Goal: Information Seeking & Learning: Stay updated

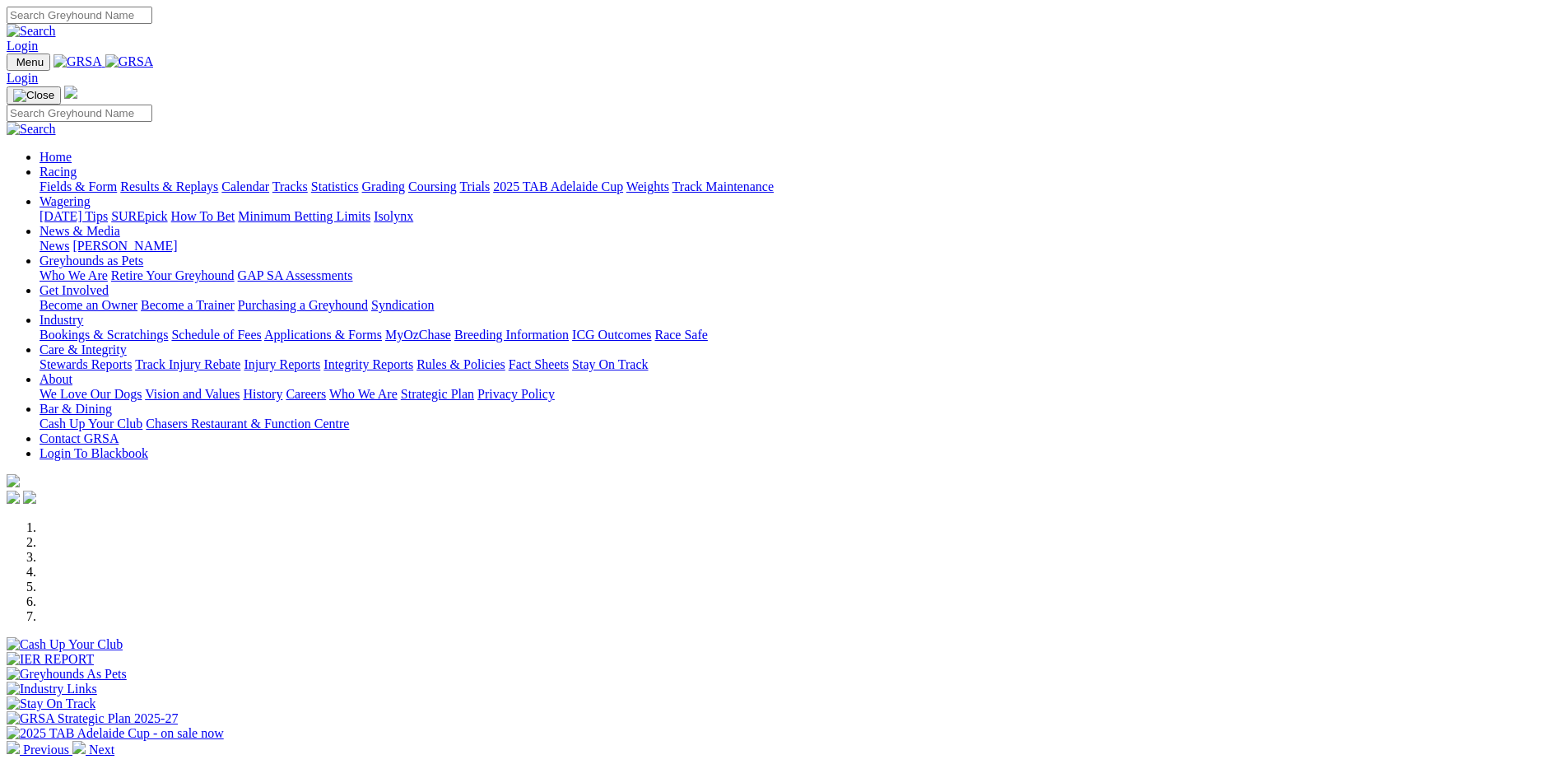
click at [308, 180] on link "Tracks" at bounding box center [290, 186] width 36 height 14
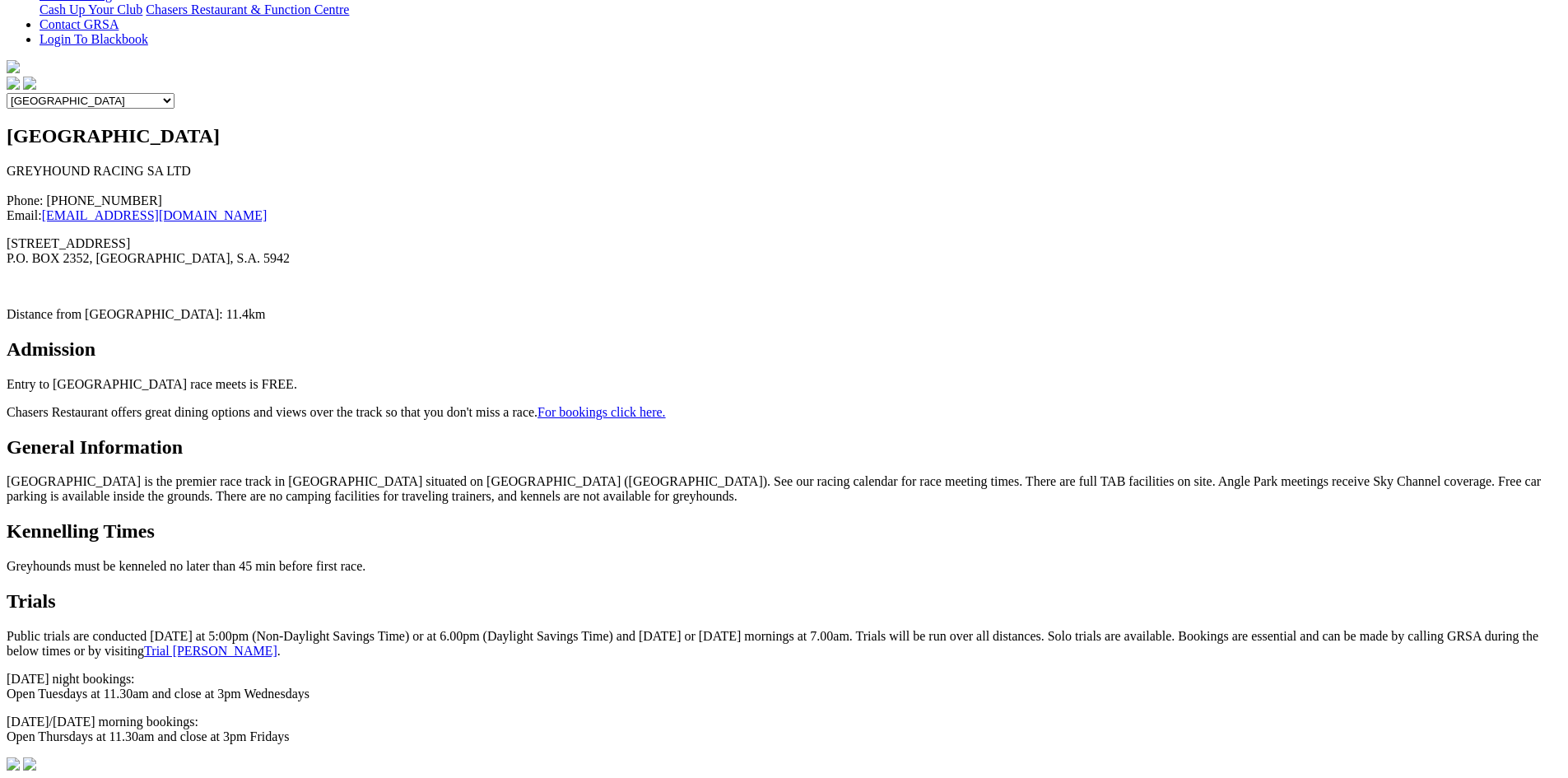
scroll to position [528, 0]
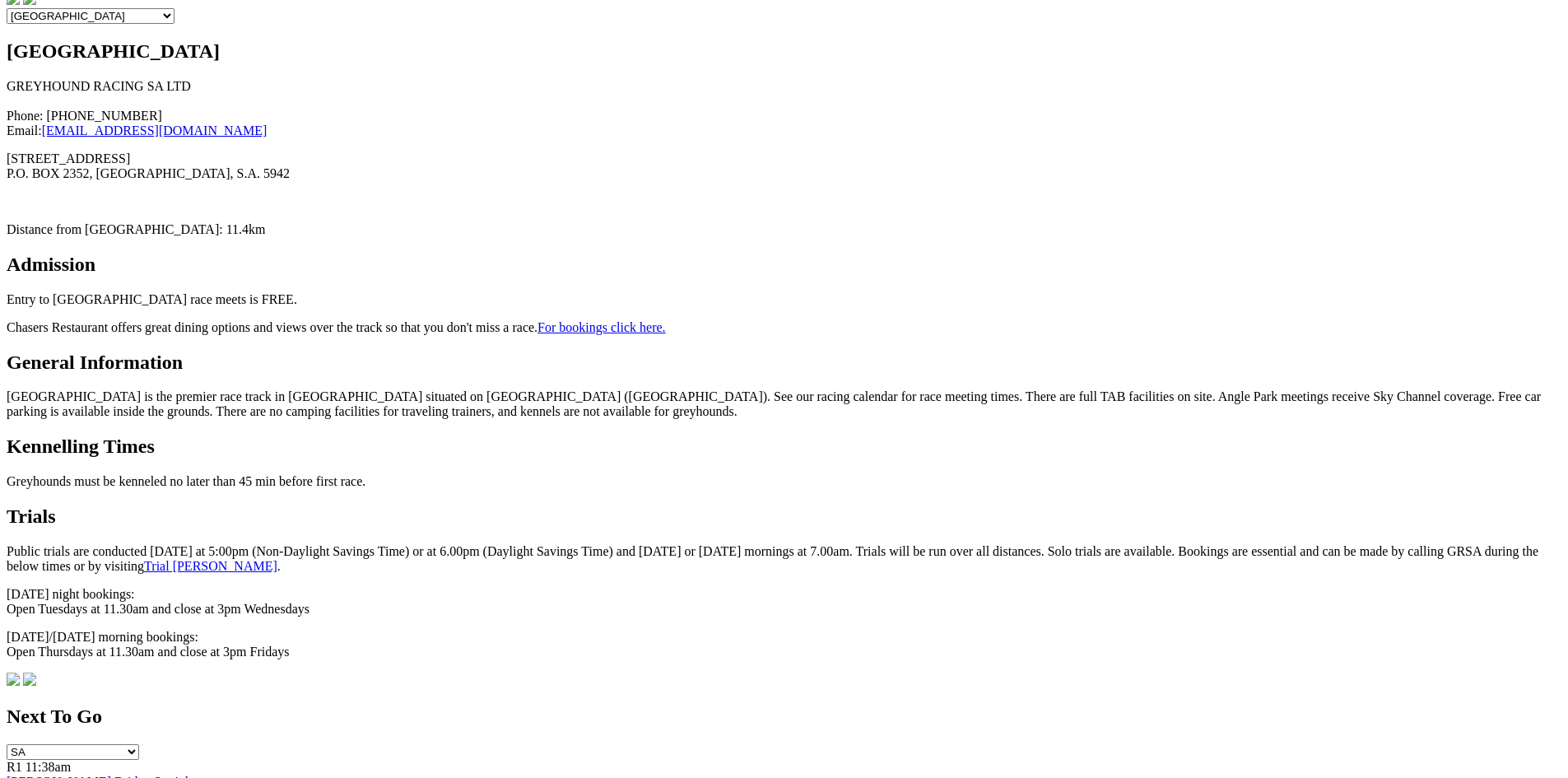
drag, startPoint x: 1567, startPoint y: 294, endPoint x: 1571, endPoint y: 261, distance: 33.2
drag, startPoint x: 1562, startPoint y: 494, endPoint x: 1565, endPoint y: 478, distance: 16.3
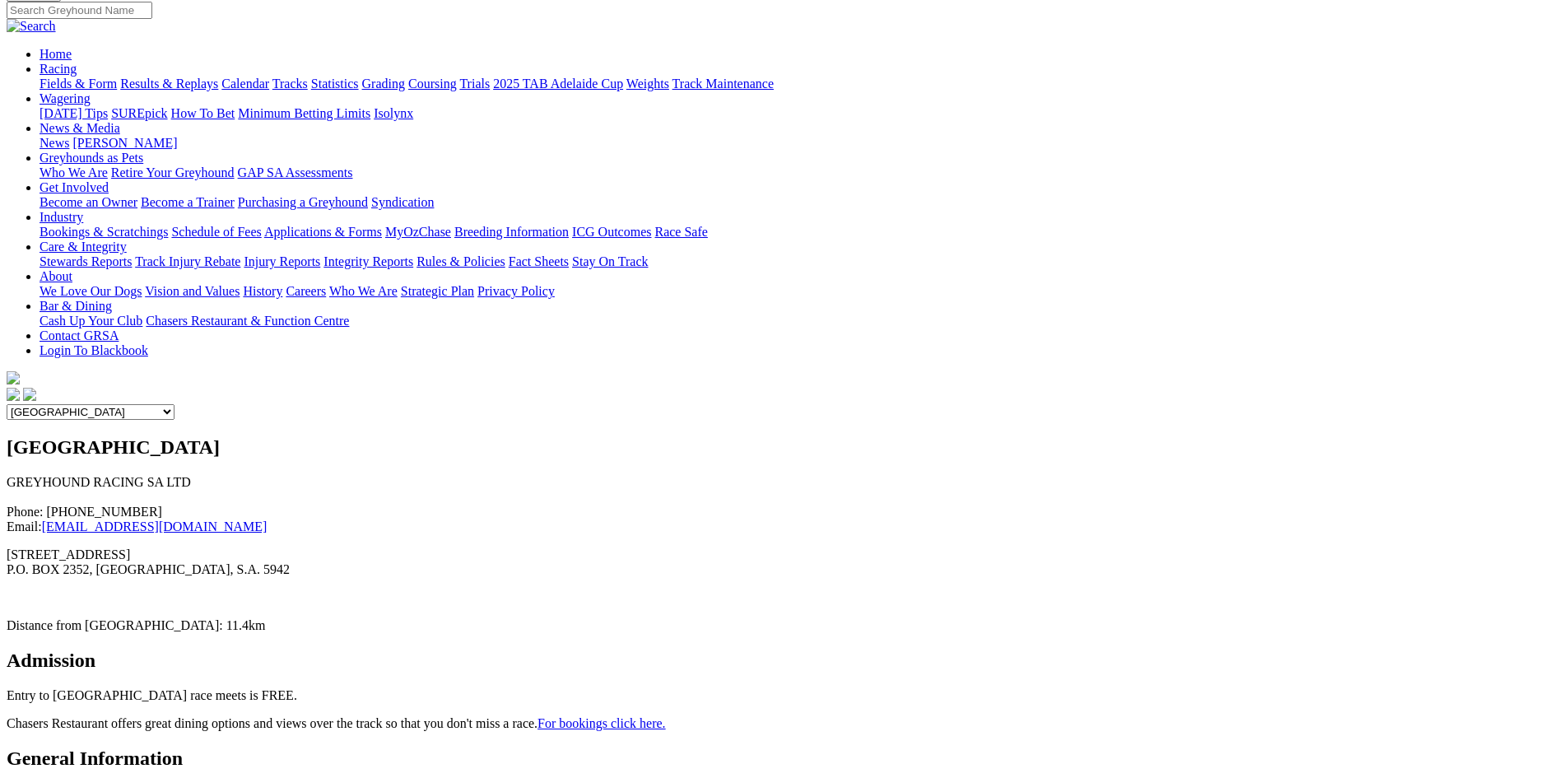
scroll to position [0, 0]
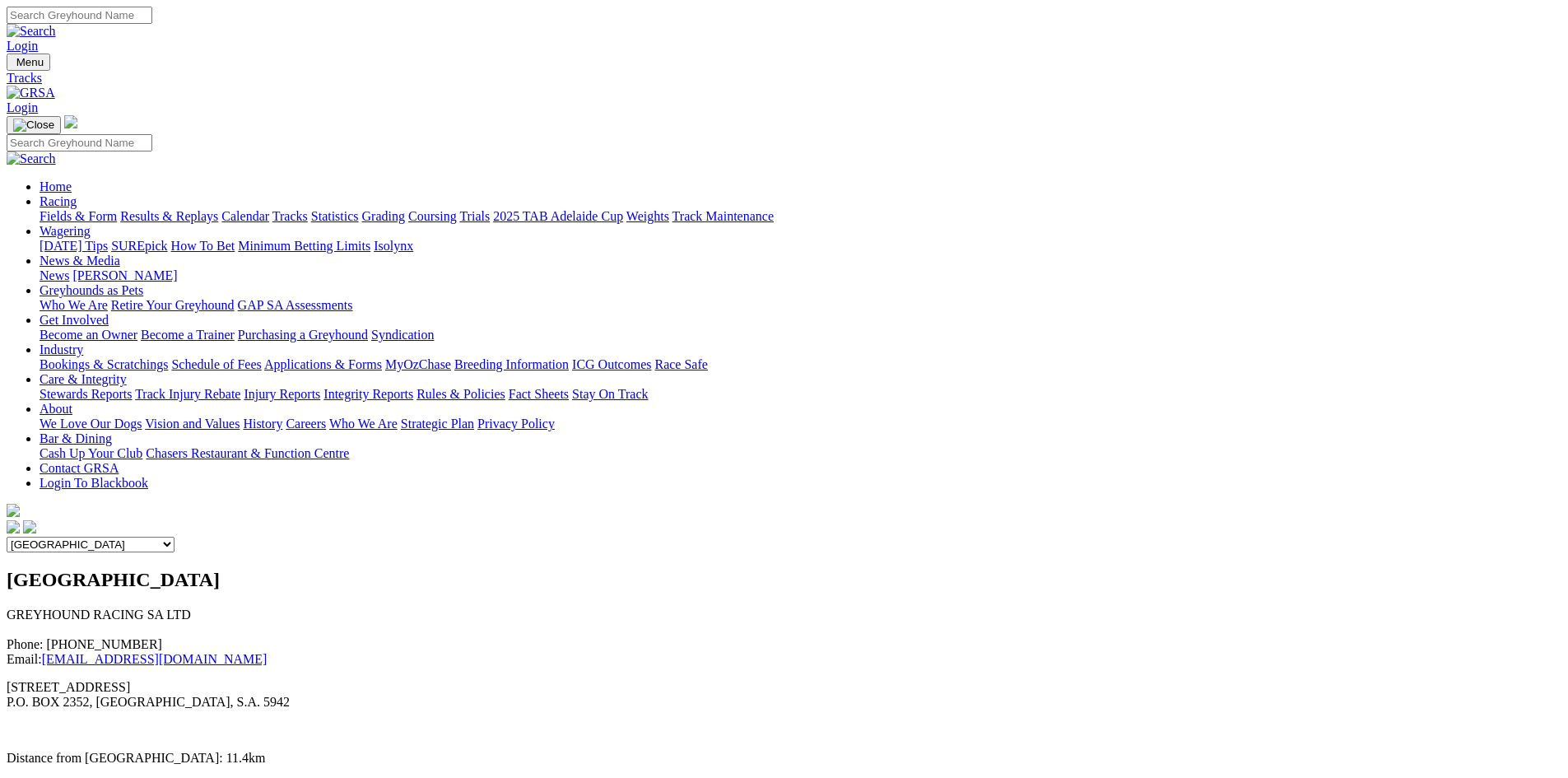
click at [359, 209] on link "Statistics" at bounding box center [335, 216] width 48 height 14
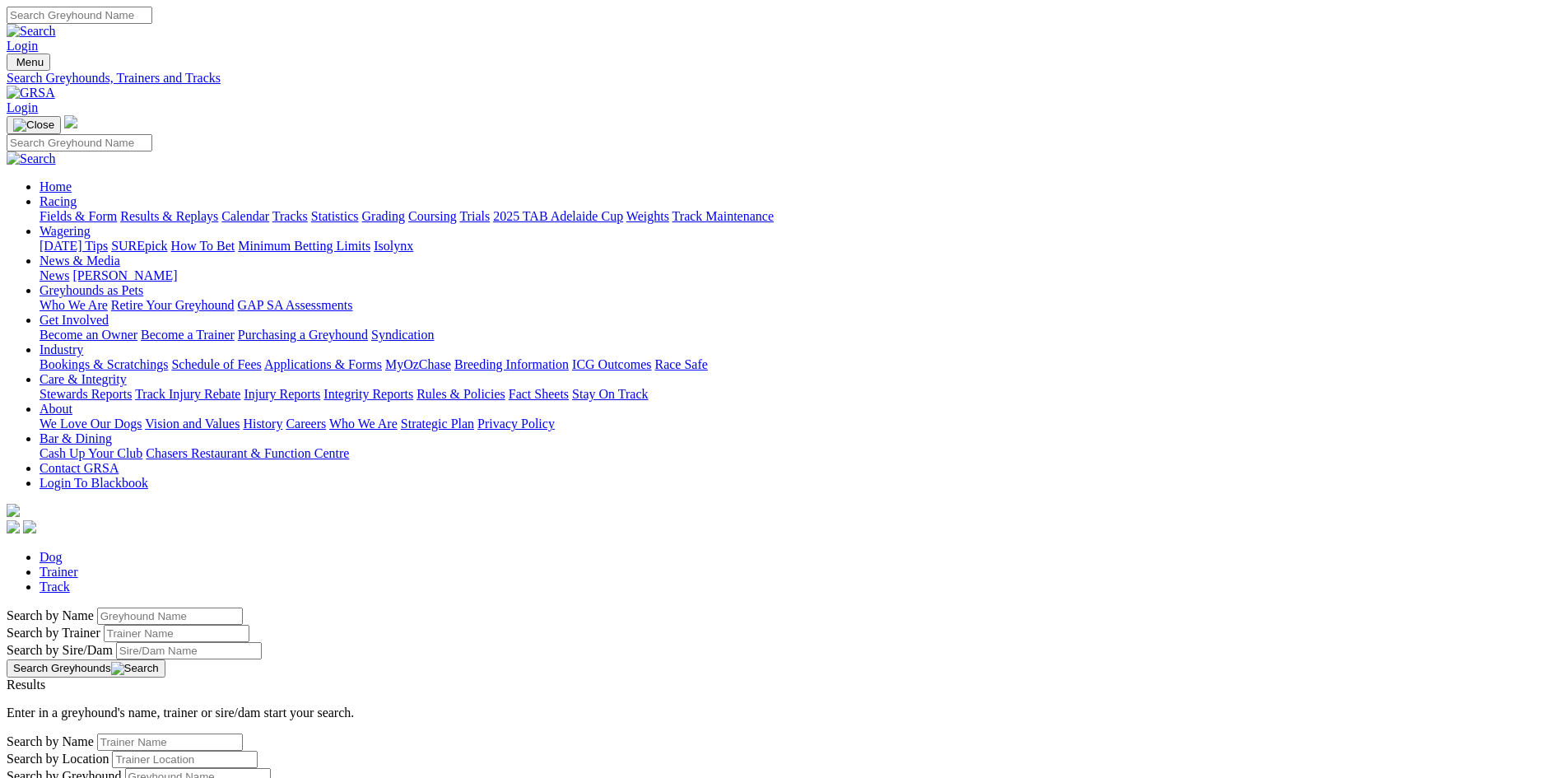
click at [70, 580] on link "Track" at bounding box center [54, 586] width 30 height 14
select select "angle-park"
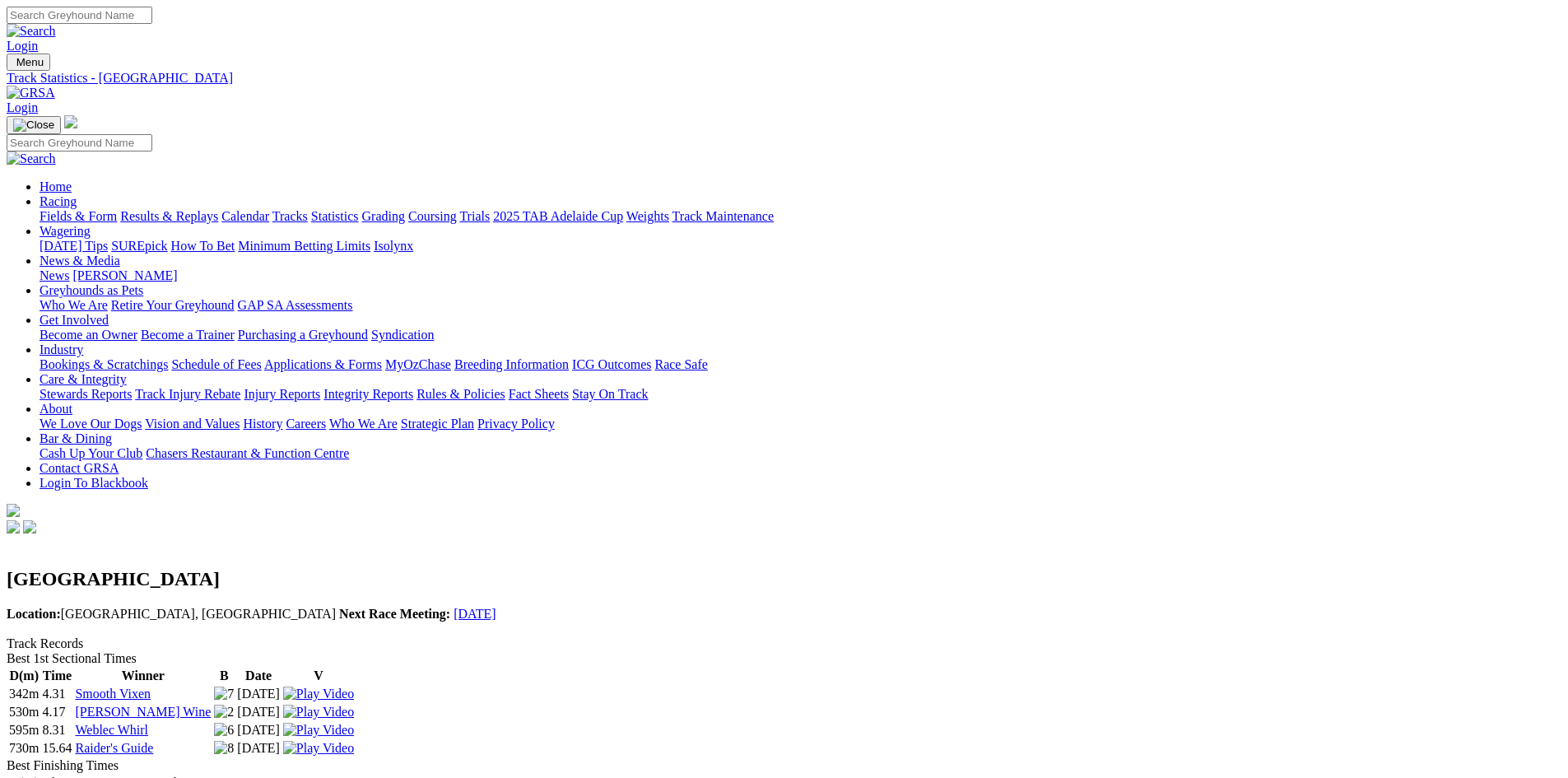
click at [120, 253] on link "News & Media" at bounding box center [80, 260] width 81 height 14
click at [69, 269] on link "News" at bounding box center [54, 275] width 29 height 14
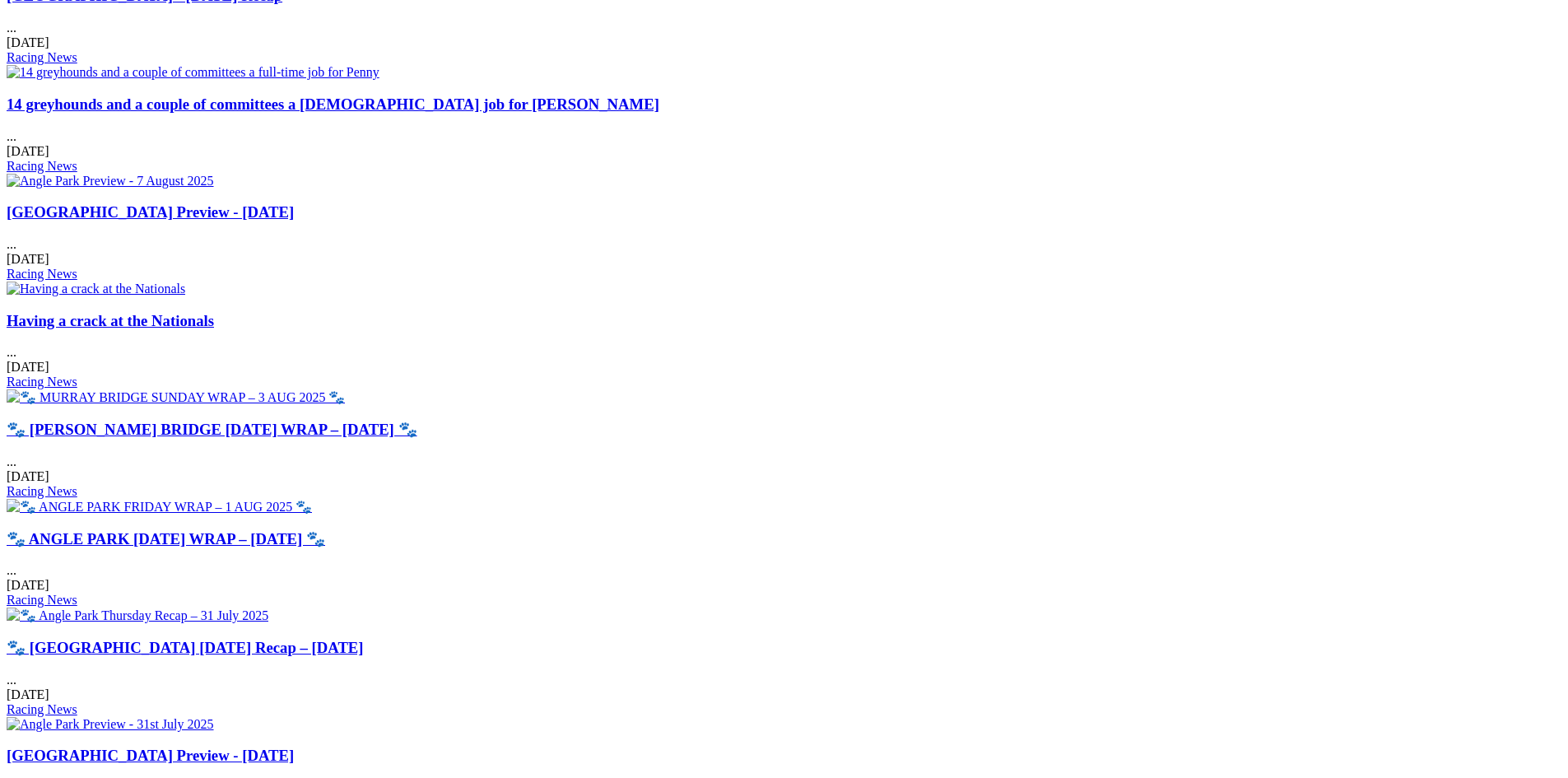
scroll to position [947, 0]
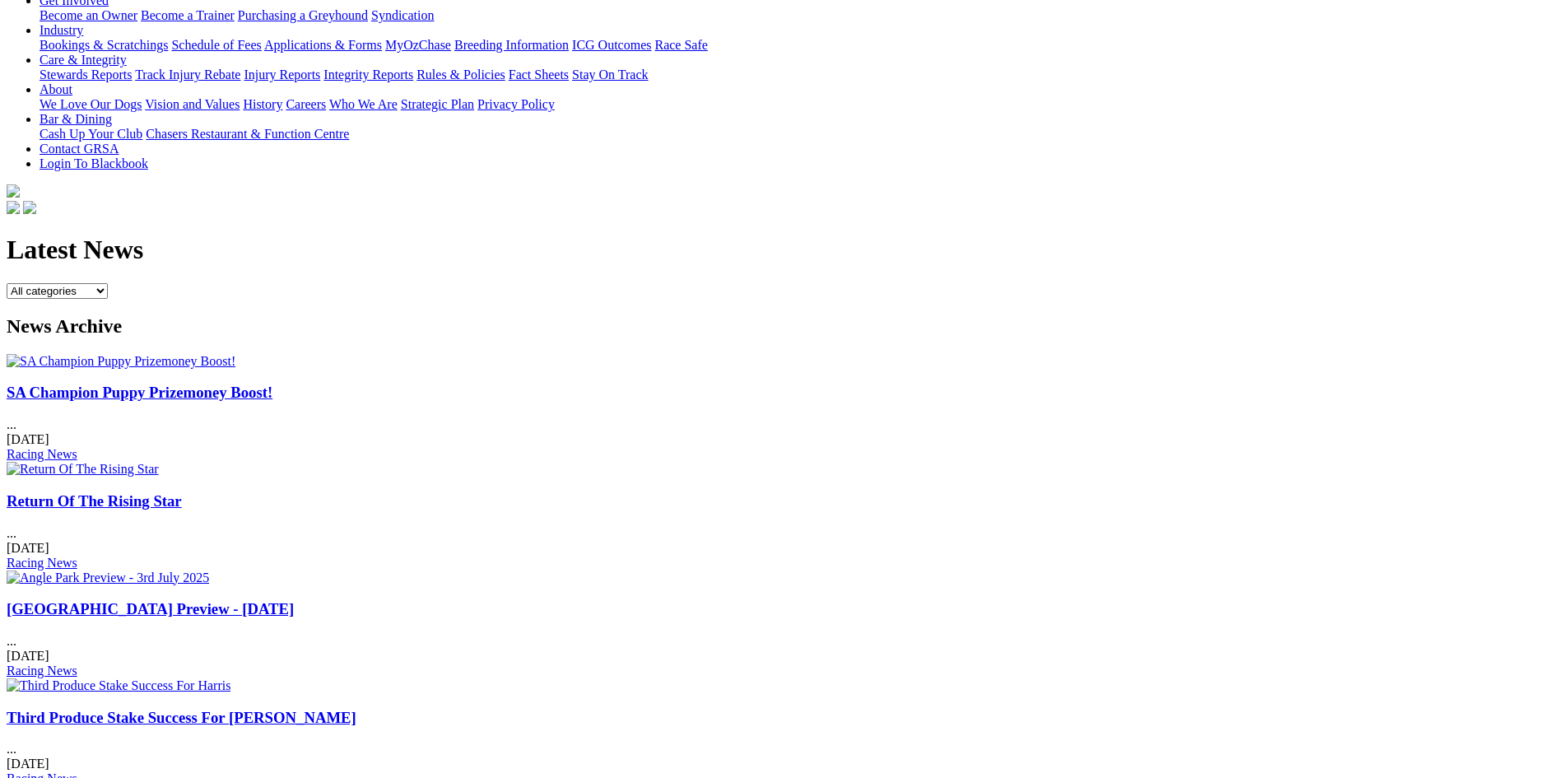
scroll to position [334, 0]
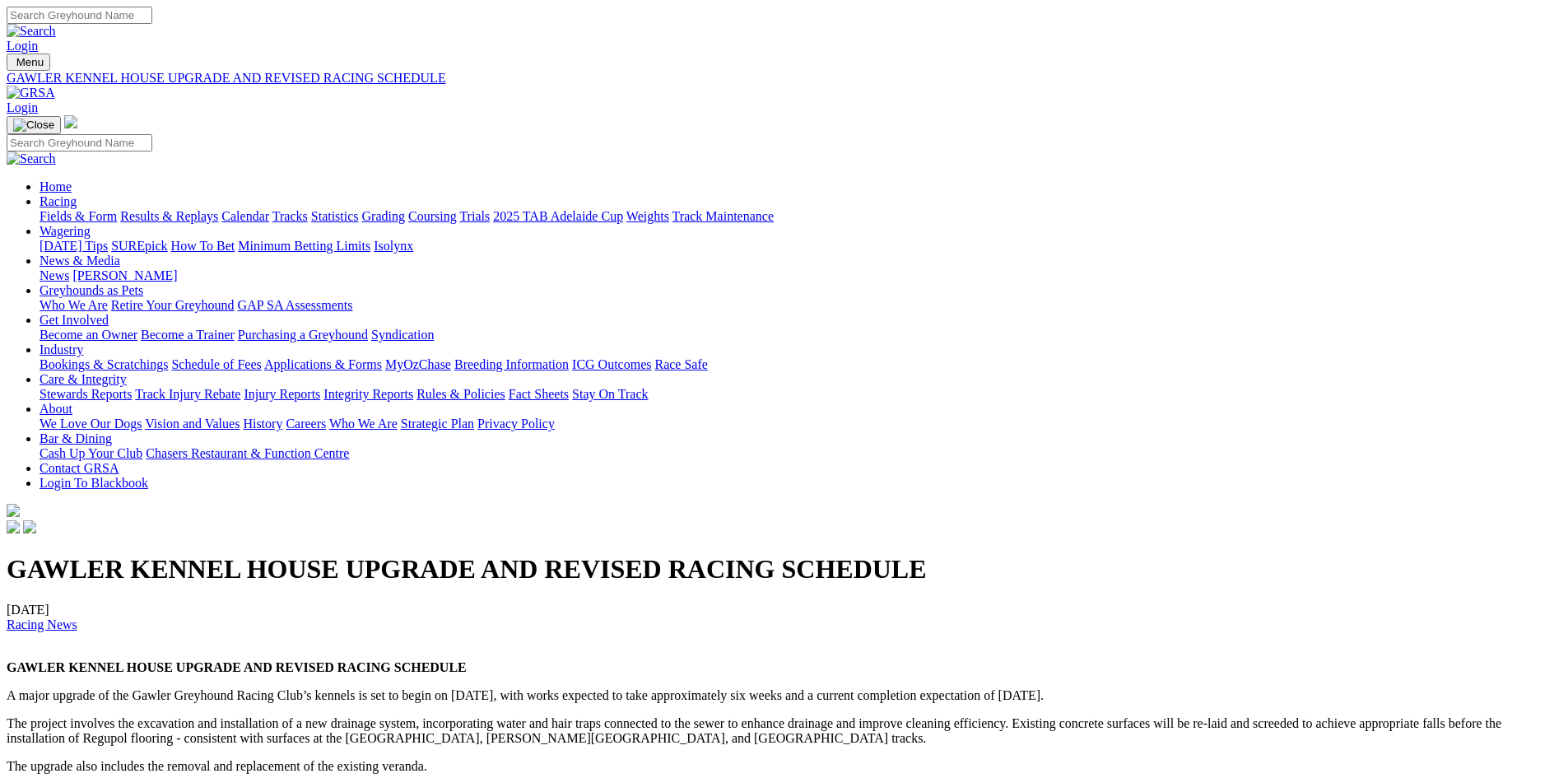
click at [270, 209] on link "Calendar" at bounding box center [245, 216] width 48 height 14
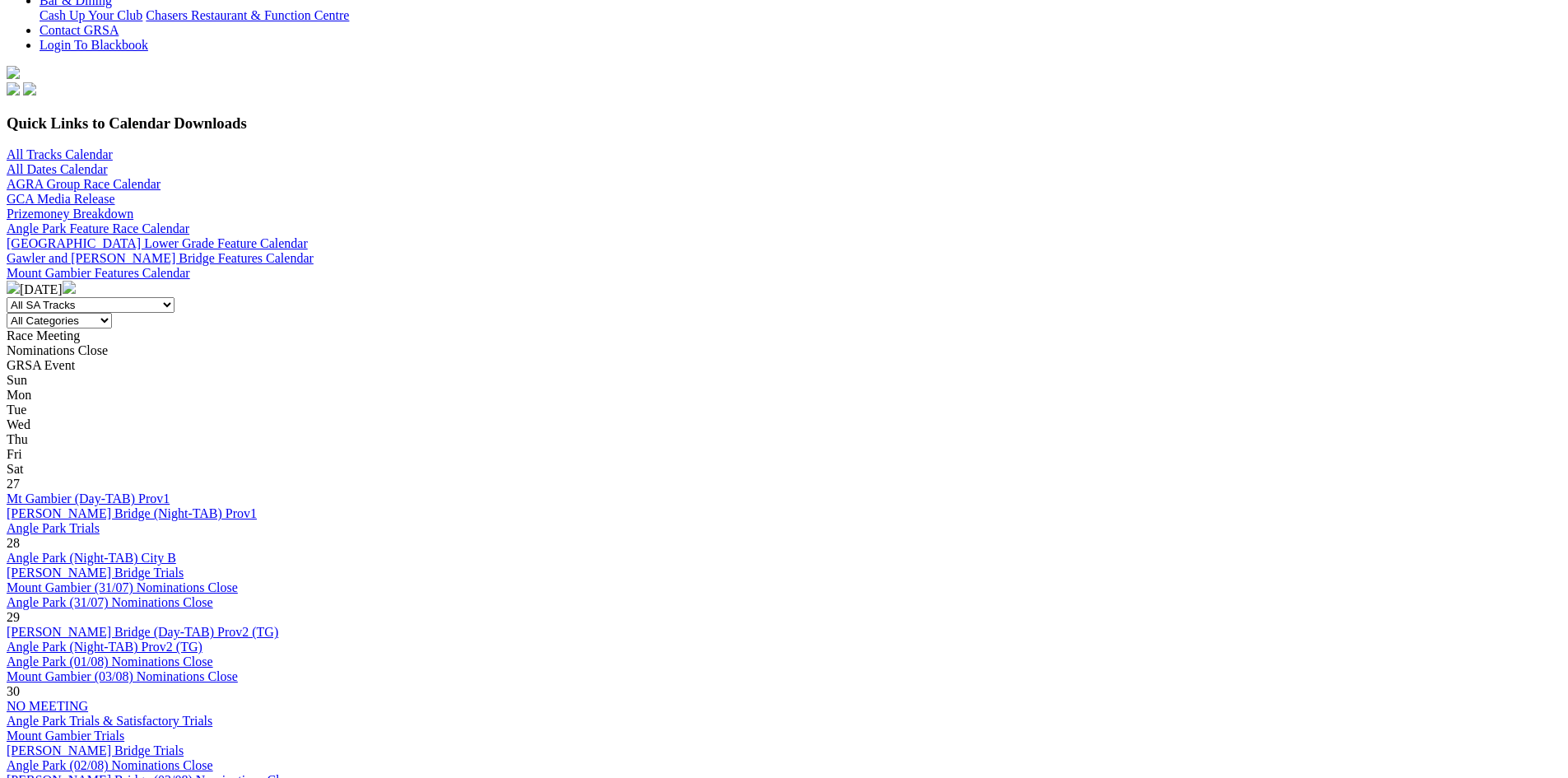
scroll to position [782, 0]
